Goal: Information Seeking & Learning: Learn about a topic

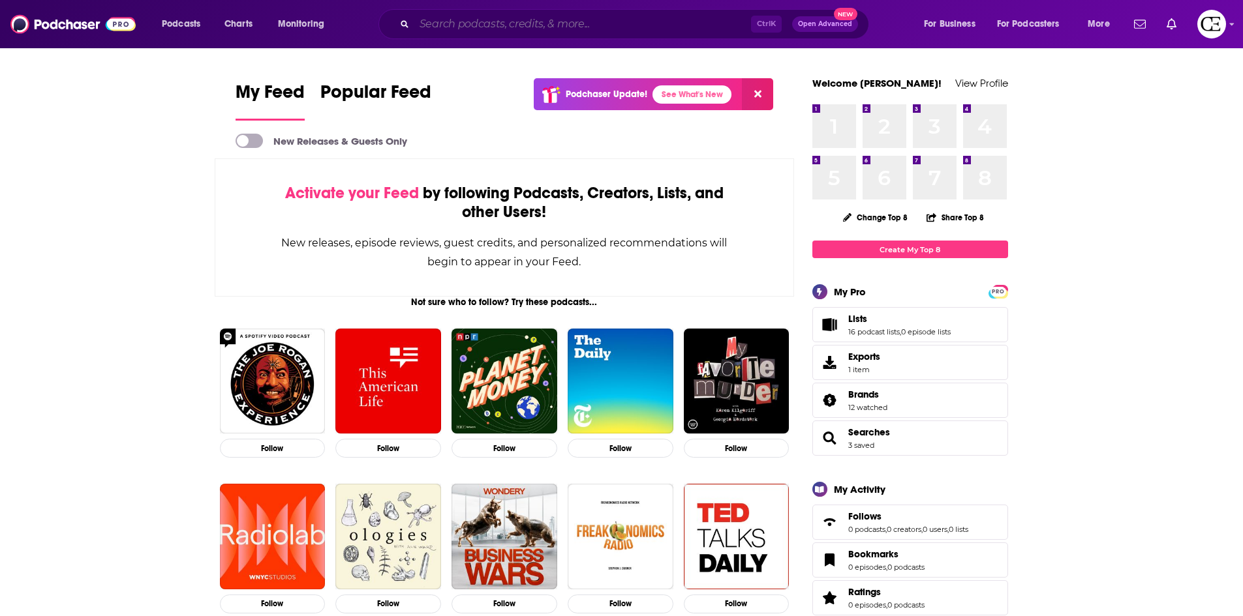
click at [450, 29] on input "Search podcasts, credits, & more..." at bounding box center [582, 24] width 337 height 21
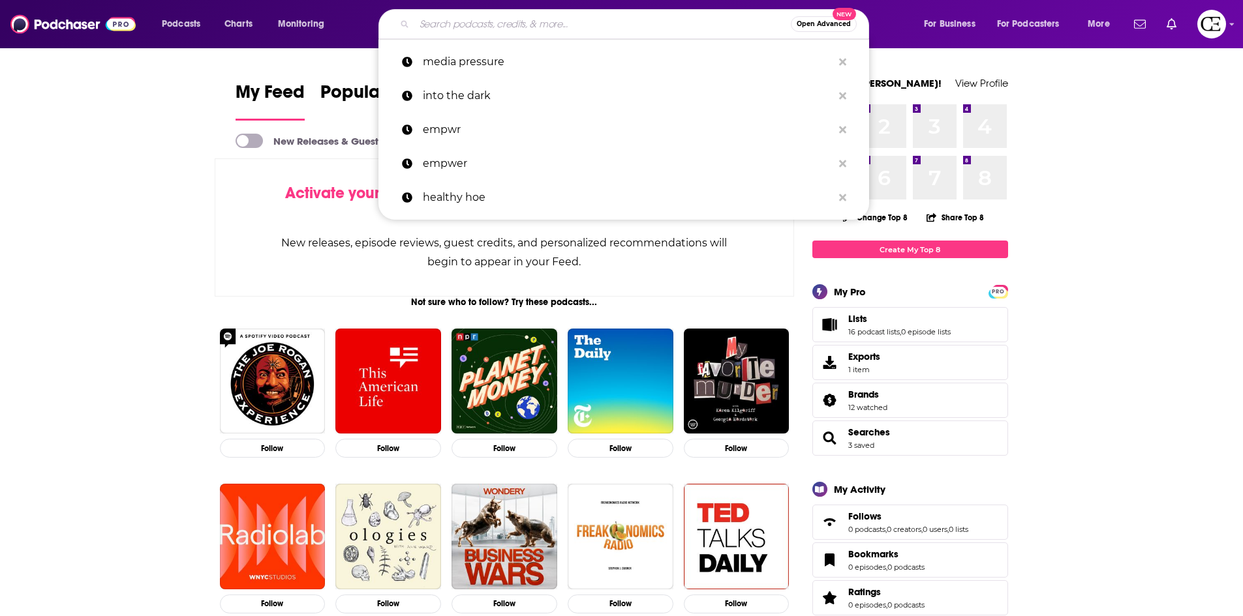
paste input "The Homeschool Solutions Show"
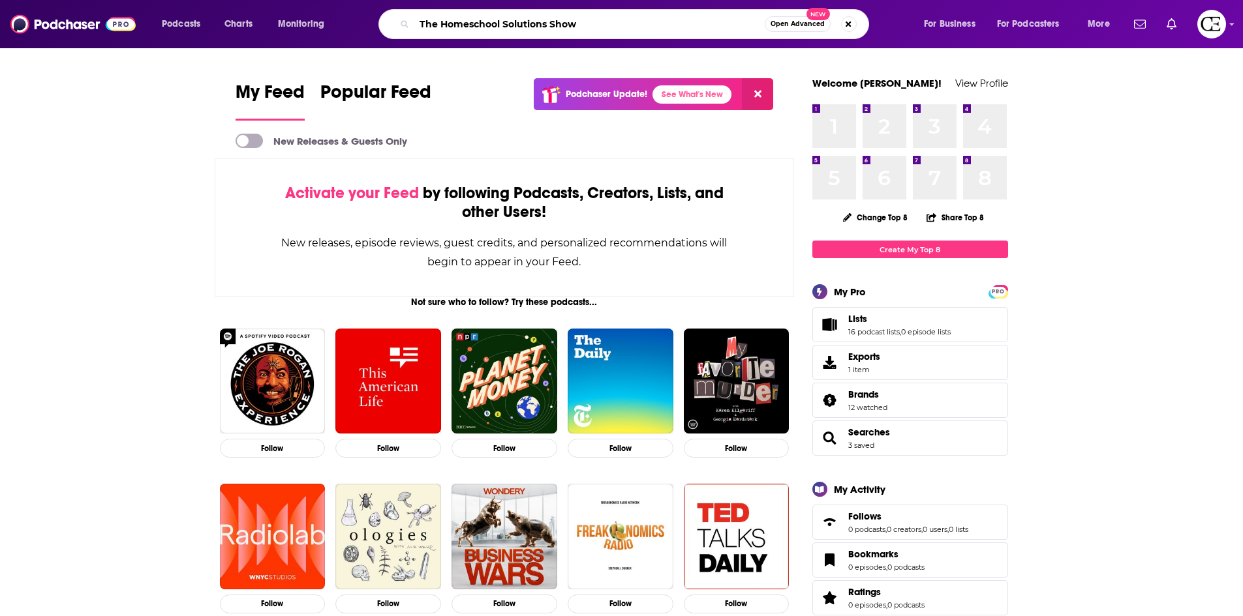
type input "The Homeschool Solutions Show"
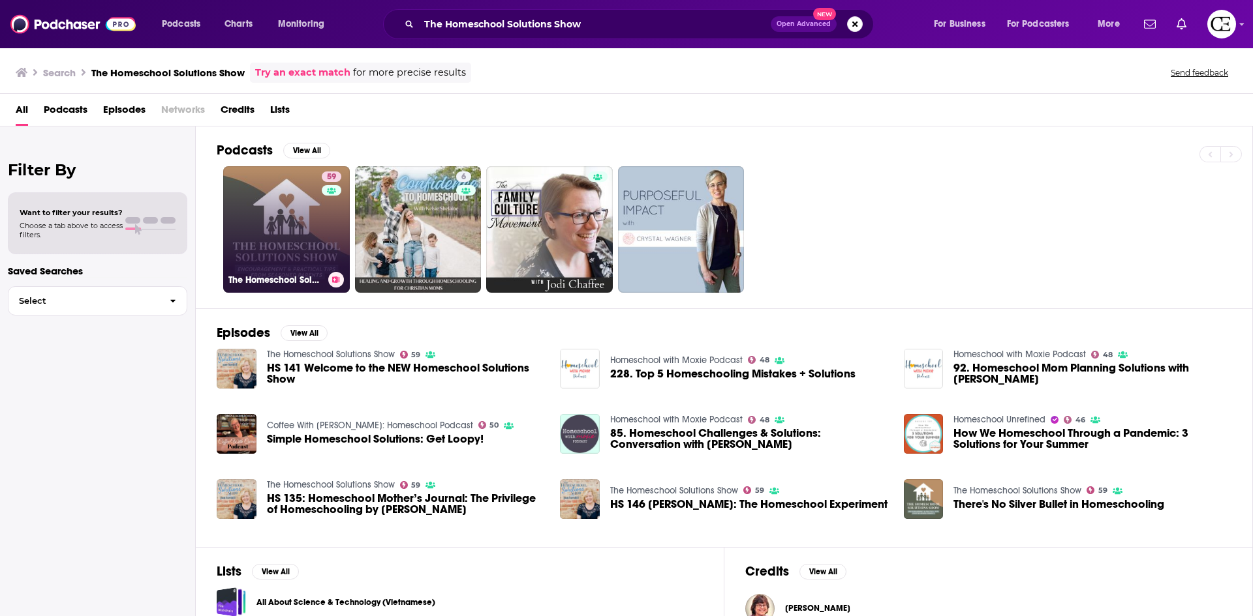
click at [266, 222] on link "59 The Homeschool Solutions Show" at bounding box center [286, 229] width 127 height 127
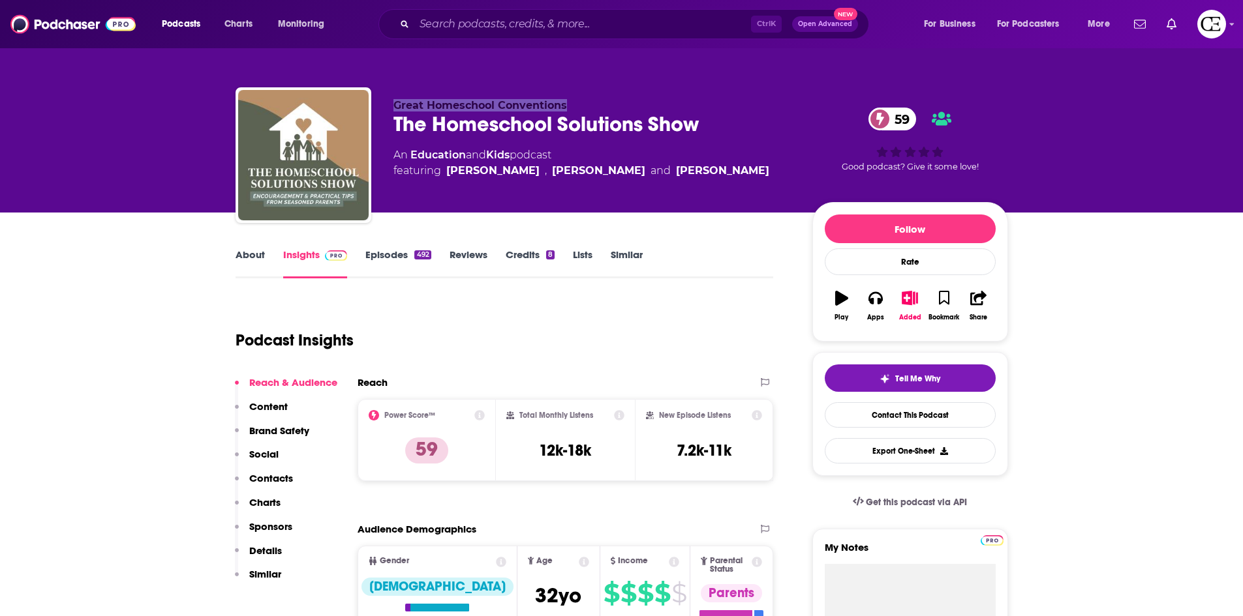
drag, startPoint x: 570, startPoint y: 98, endPoint x: 395, endPoint y: 103, distance: 174.3
click at [395, 103] on div "Great Homeschool Conventions The Homeschool Solutions Show 59 An Education and …" at bounding box center [621, 157] width 772 height 141
copy span "Great Homeschool Conventions"
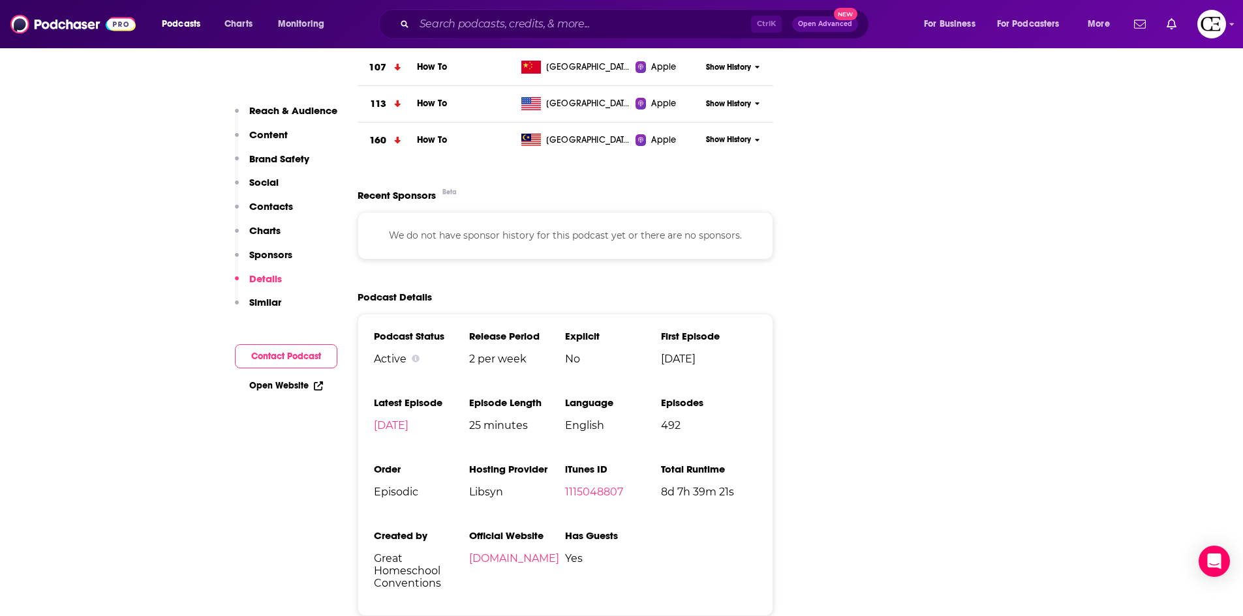
scroll to position [2022, 0]
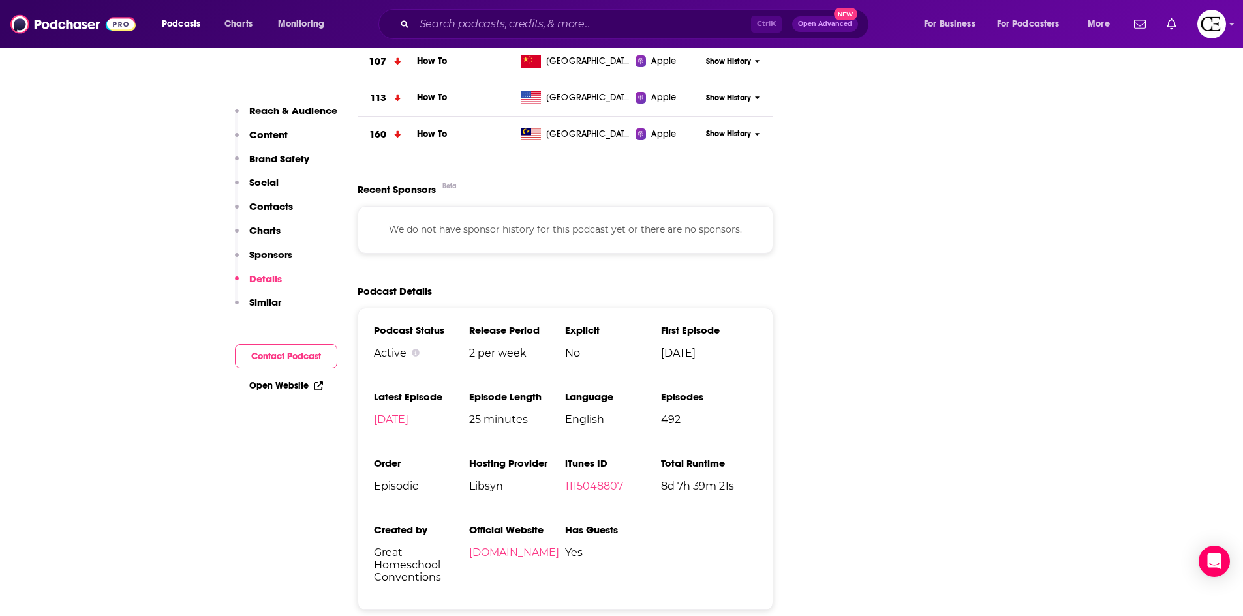
click at [483, 480] on span "Libsyn" at bounding box center [517, 486] width 96 height 12
copy span "Libsyn"
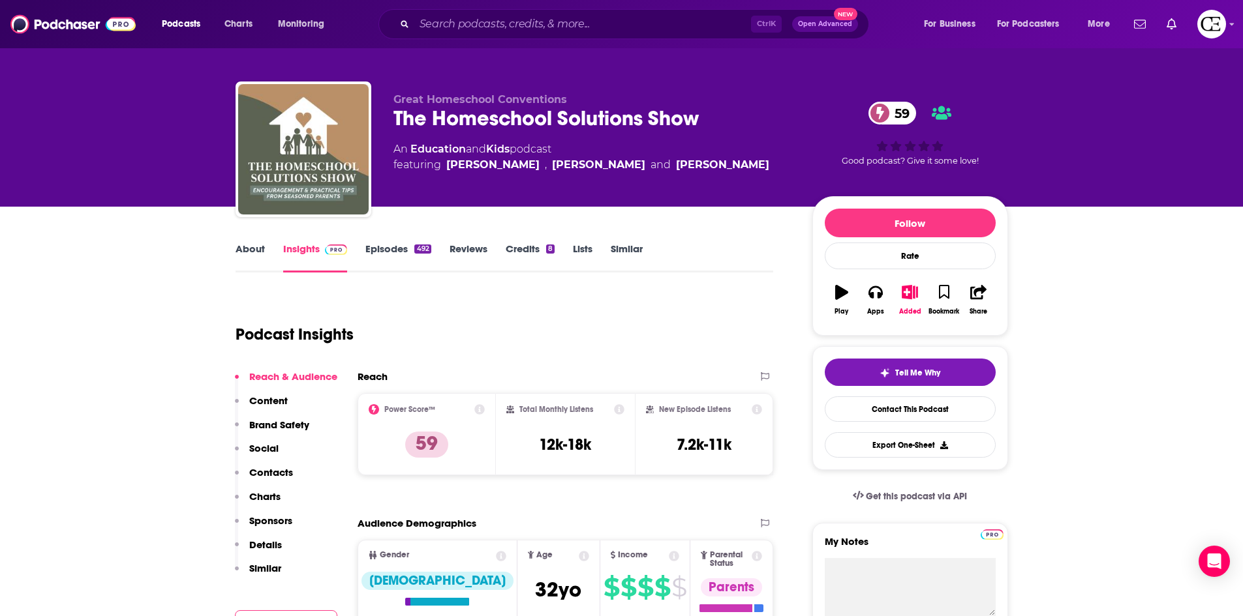
scroll to position [0, 0]
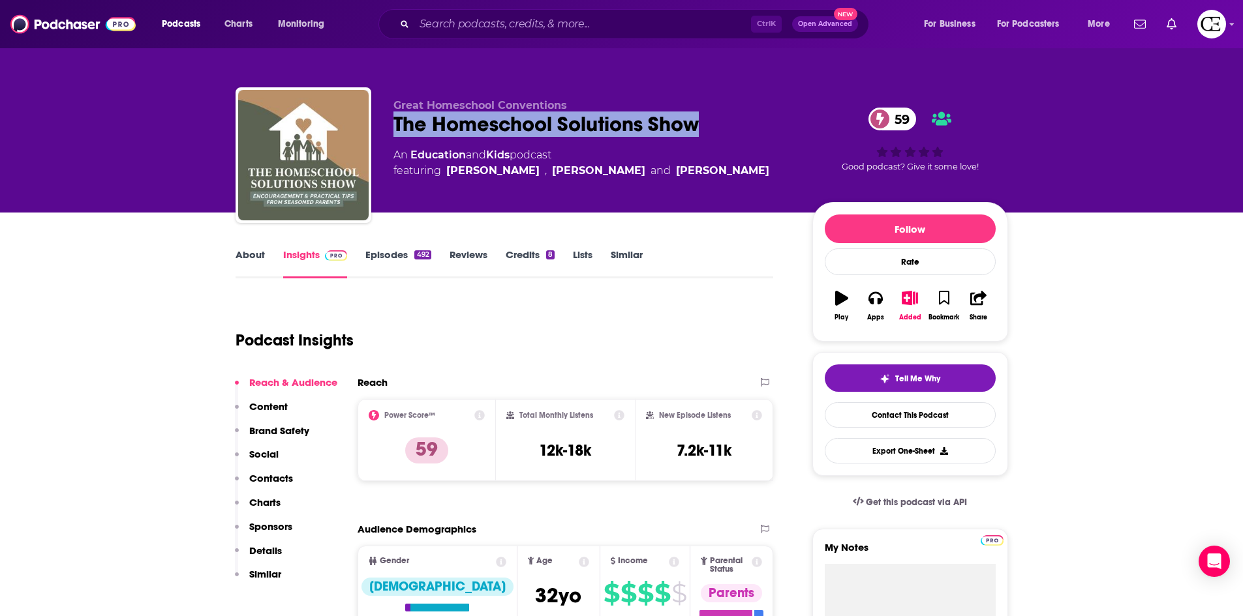
drag, startPoint x: 699, startPoint y: 125, endPoint x: 380, endPoint y: 117, distance: 319.1
click at [380, 117] on div "Great Homeschool Conventions The Homeschool Solutions Show 59 An Education and …" at bounding box center [621, 157] width 772 height 141
copy h2 "The Homeschool Solutions Show"
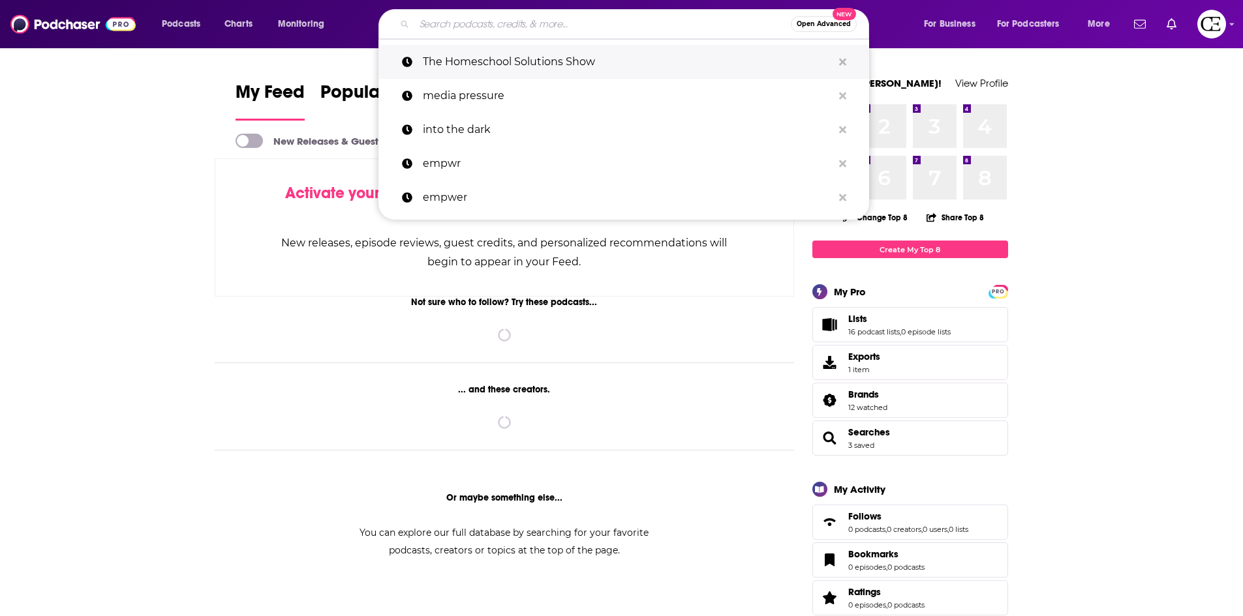
drag, startPoint x: 0, startPoint y: 0, endPoint x: 474, endPoint y: 49, distance: 476.1
click at [474, 49] on p "The Homeschool Solutions Show" at bounding box center [628, 62] width 410 height 34
type input "The Homeschool Solutions Show"
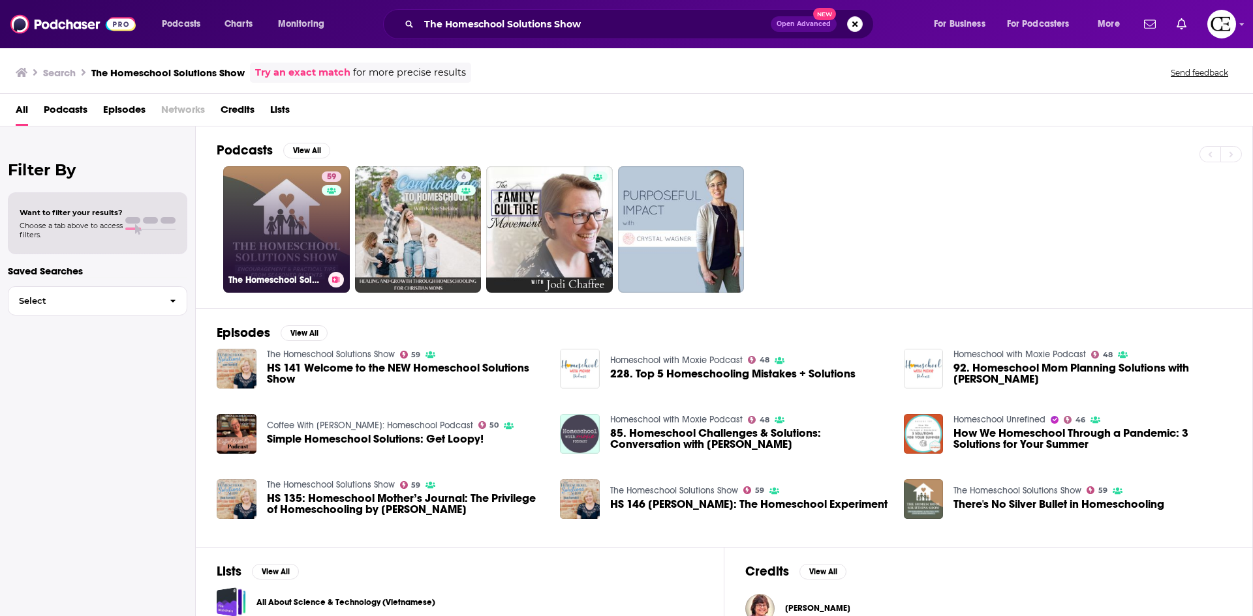
click at [281, 210] on link "59 The Homeschool Solutions Show" at bounding box center [286, 229] width 127 height 127
